Goal: Transaction & Acquisition: Purchase product/service

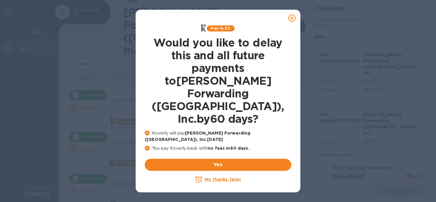
scroll to position [43, 0]
checkbox input "false"
click at [221, 177] on u "No thanks, later" at bounding box center [223, 179] width 36 height 5
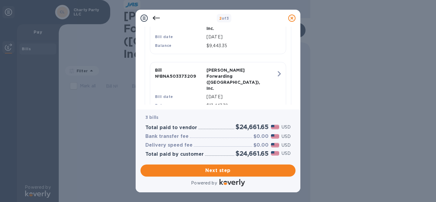
scroll to position [236, 0]
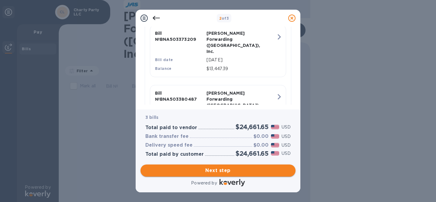
click at [216, 174] on button "Next step" at bounding box center [217, 171] width 155 height 12
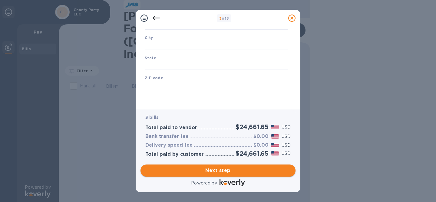
scroll to position [94, 0]
type input "[GEOGRAPHIC_DATA]"
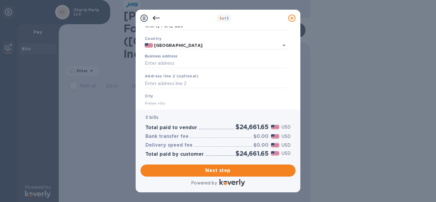
scroll to position [37, 0]
click at [168, 62] on input "Business address" at bounding box center [216, 62] width 143 height 9
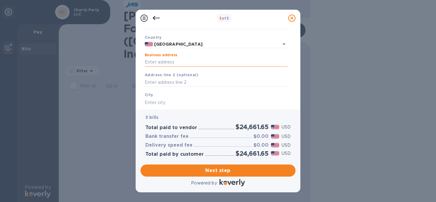
type input "[STREET_ADDRESS][PERSON_NAME]"
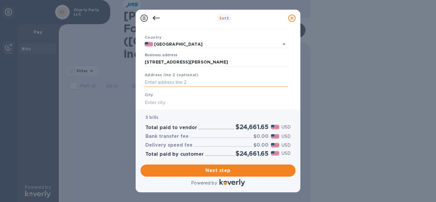
click at [188, 82] on input "text" at bounding box center [216, 82] width 143 height 9
click at [181, 97] on div "City" at bounding box center [216, 99] width 148 height 20
click at [175, 103] on input "text" at bounding box center [216, 102] width 143 height 9
type input "Lakeland"
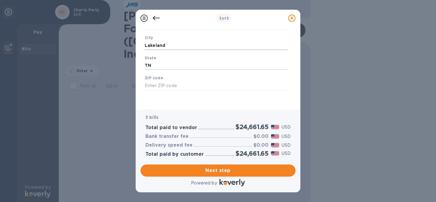
type input "TN"
type input "38002"
click at [220, 173] on span "Next step" at bounding box center [217, 170] width 145 height 7
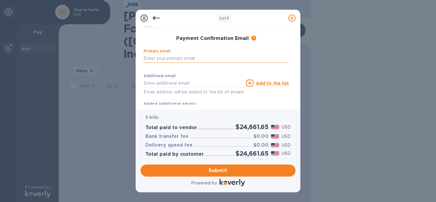
click at [183, 56] on input "text" at bounding box center [215, 58] width 145 height 9
type input "[PERSON_NAME][EMAIL_ADDRESS][DOMAIN_NAME]"
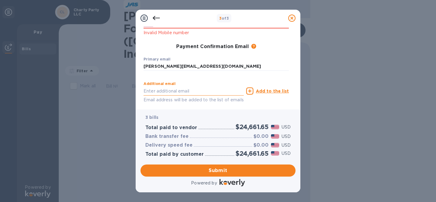
click at [185, 82] on div "Additional email Email address will be added to the list of emails" at bounding box center [193, 93] width 100 height 22
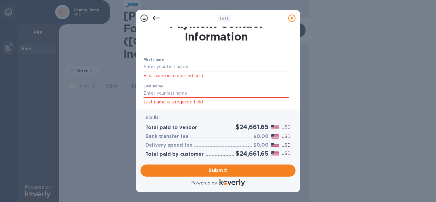
scroll to position [2, 0]
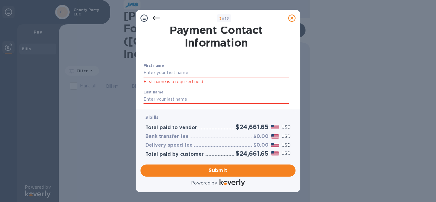
click at [185, 77] on input "text" at bounding box center [215, 72] width 145 height 9
type input "[PERSON_NAME]"
click at [180, 98] on input "text" at bounding box center [215, 99] width 145 height 9
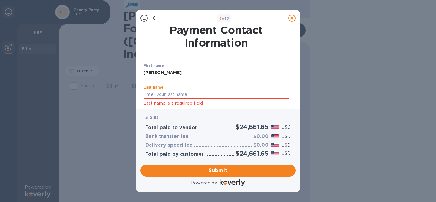
type input "[PERSON_NAME]"
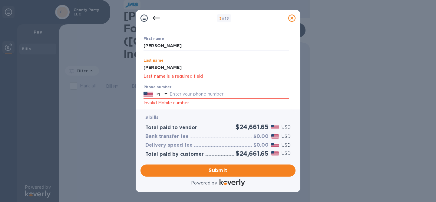
scroll to position [38, 0]
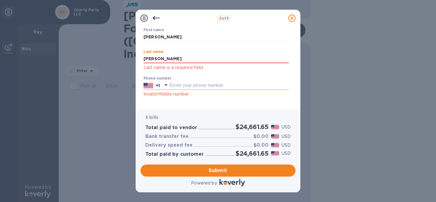
click at [181, 83] on input "text" at bounding box center [228, 85] width 119 height 9
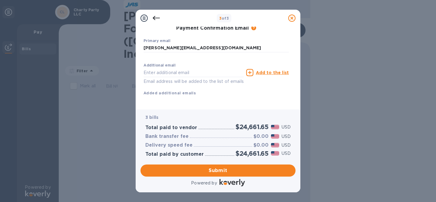
scroll to position [121, 0]
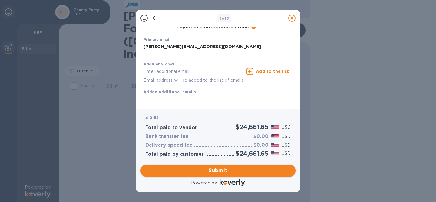
type input "3347308413"
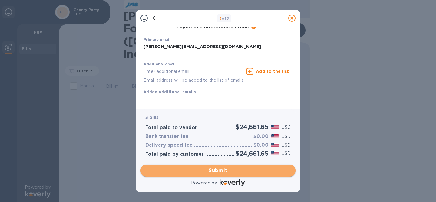
click at [233, 171] on span "Submit" at bounding box center [217, 170] width 145 height 7
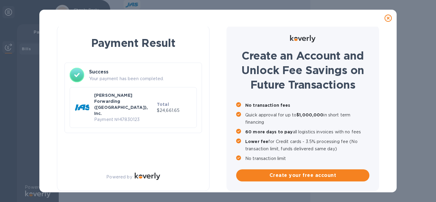
scroll to position [2, 0]
